Goal: Use online tool/utility: Utilize a website feature to perform a specific function

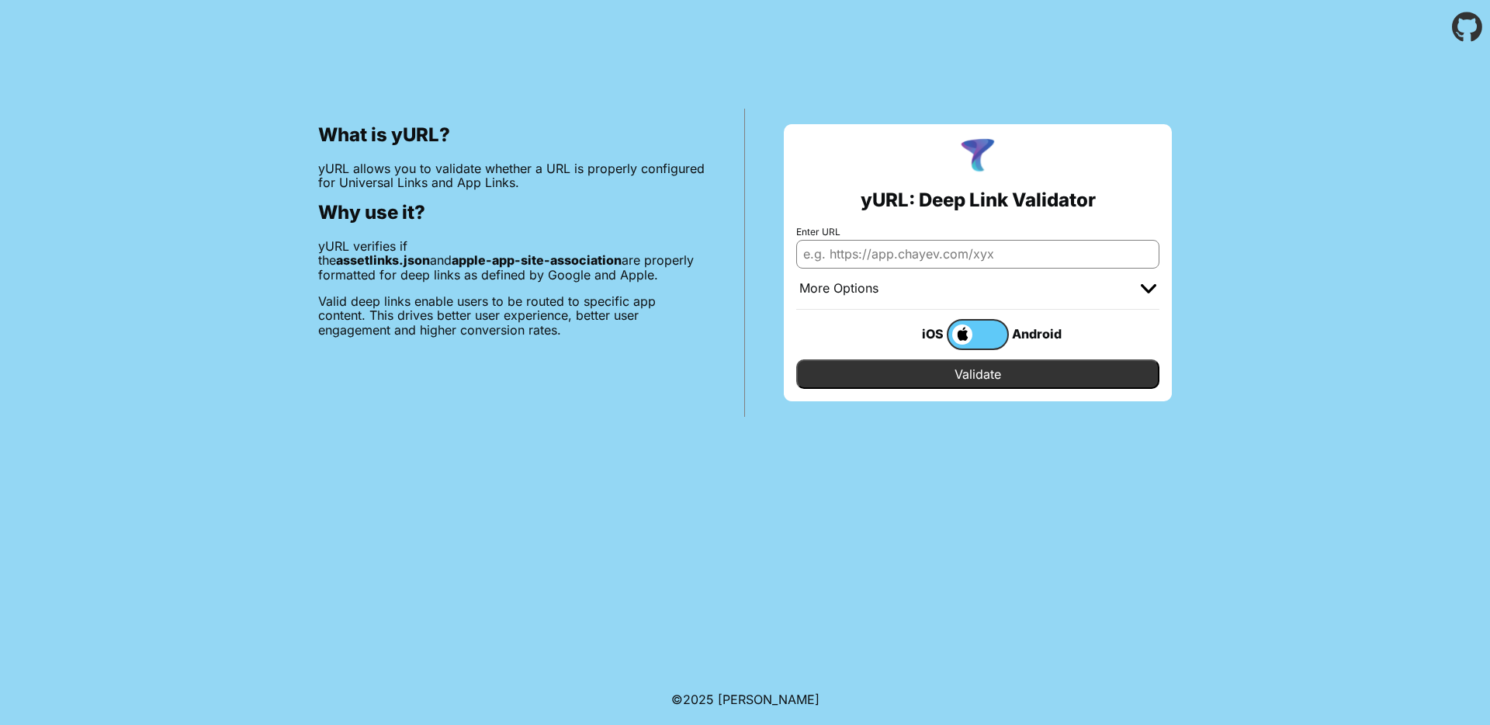
type input "[URL][DOMAIN_NAME]"
click at [938, 367] on input "Validate" at bounding box center [977, 373] width 363 height 29
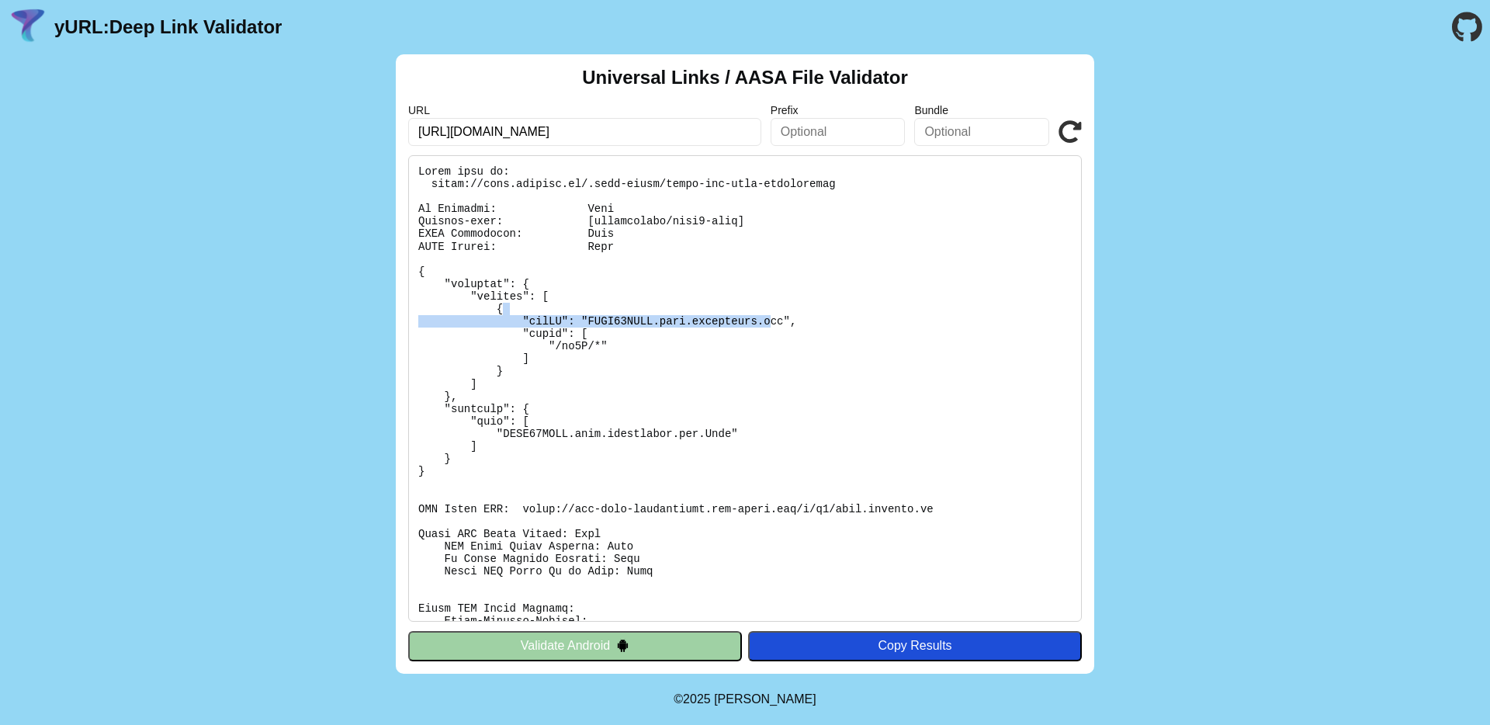
drag, startPoint x: 590, startPoint y: 312, endPoint x: 775, endPoint y: 318, distance: 184.9
click at [775, 318] on pre at bounding box center [745, 388] width 674 height 467
click at [785, 341] on pre at bounding box center [745, 388] width 674 height 467
click at [557, 640] on button "Validate Android" at bounding box center [575, 645] width 334 height 29
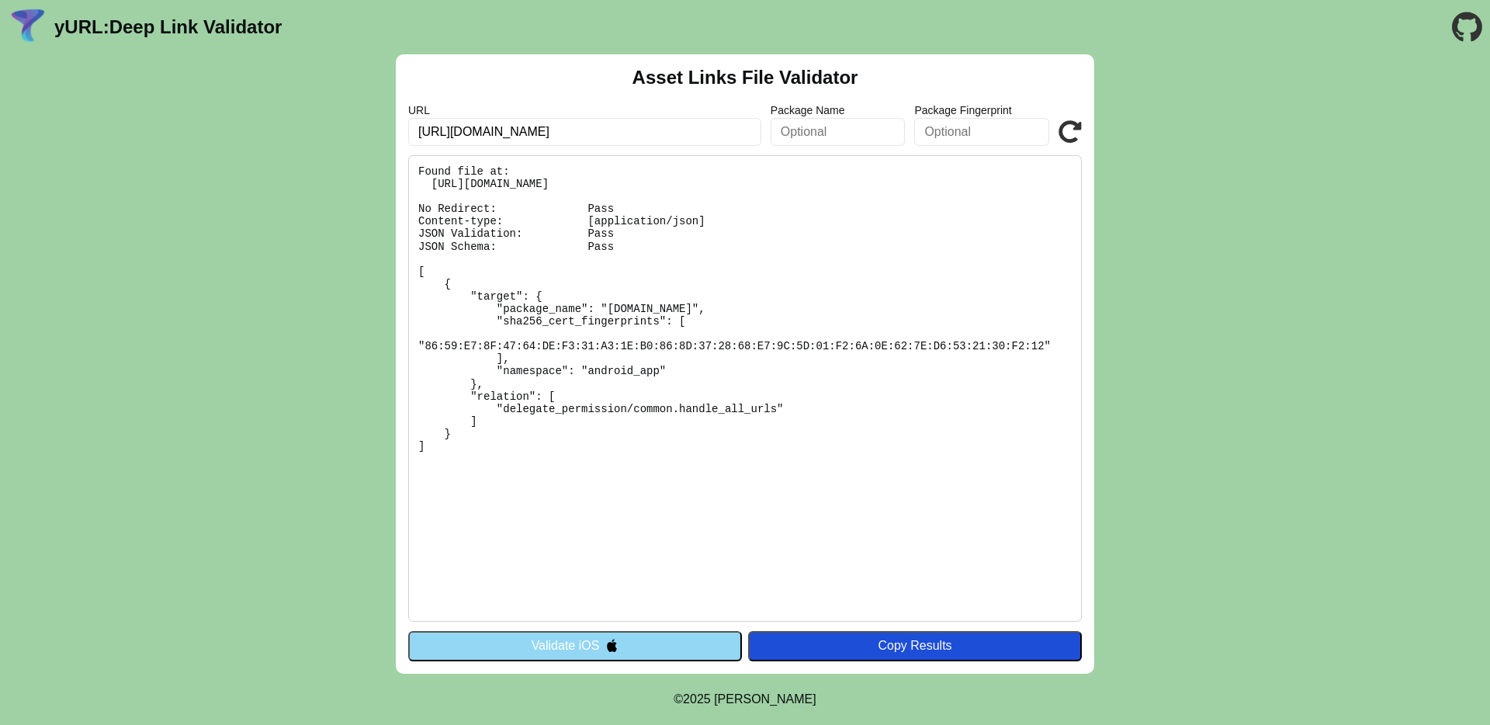
drag, startPoint x: 488, startPoint y: 460, endPoint x: 407, endPoint y: 153, distance: 318.0
click at [407, 153] on div "Asset Links File Validator URL https://mtel.onelink.me Package Name Package Fin…" at bounding box center [745, 363] width 699 height 619
click at [387, 342] on div "Asset Links File Validator URL https://mtel.onelink.me Package Name Package Fin…" at bounding box center [745, 363] width 1490 height 619
